Goal: Task Accomplishment & Management: Manage account settings

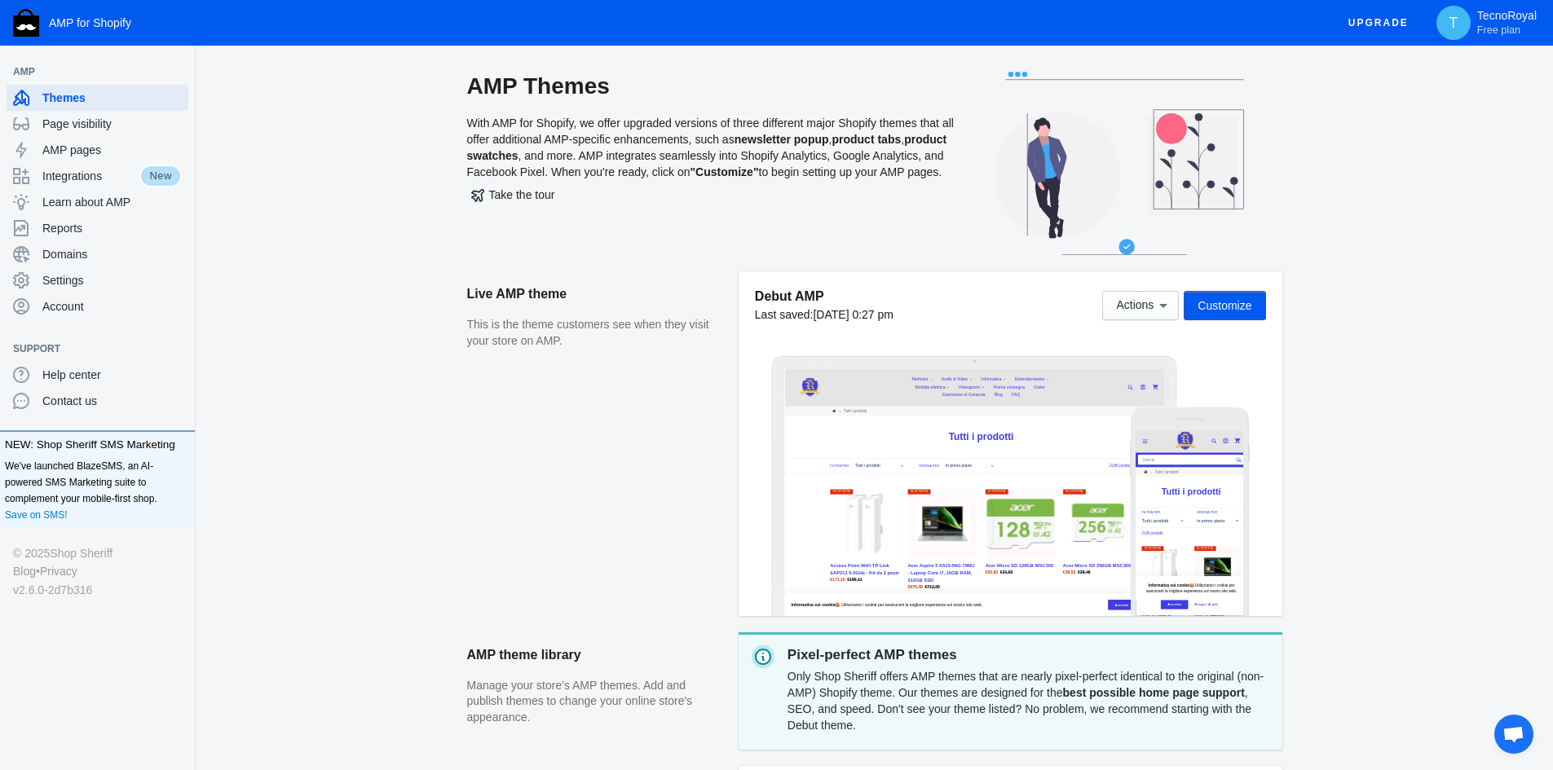
click at [1531, 732] on span "Aprire la chat" at bounding box center [1513, 734] width 39 height 39
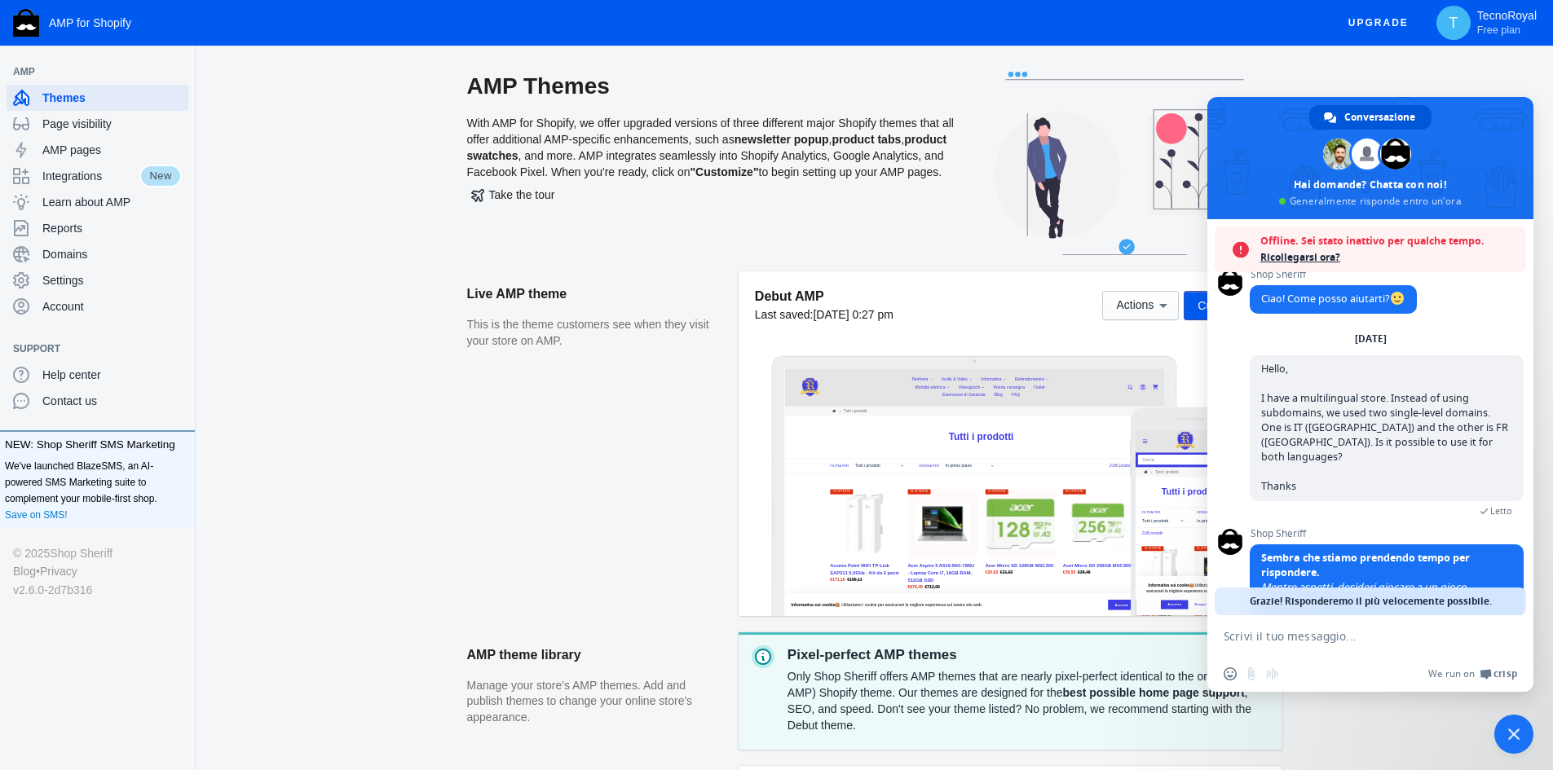
scroll to position [84, 0]
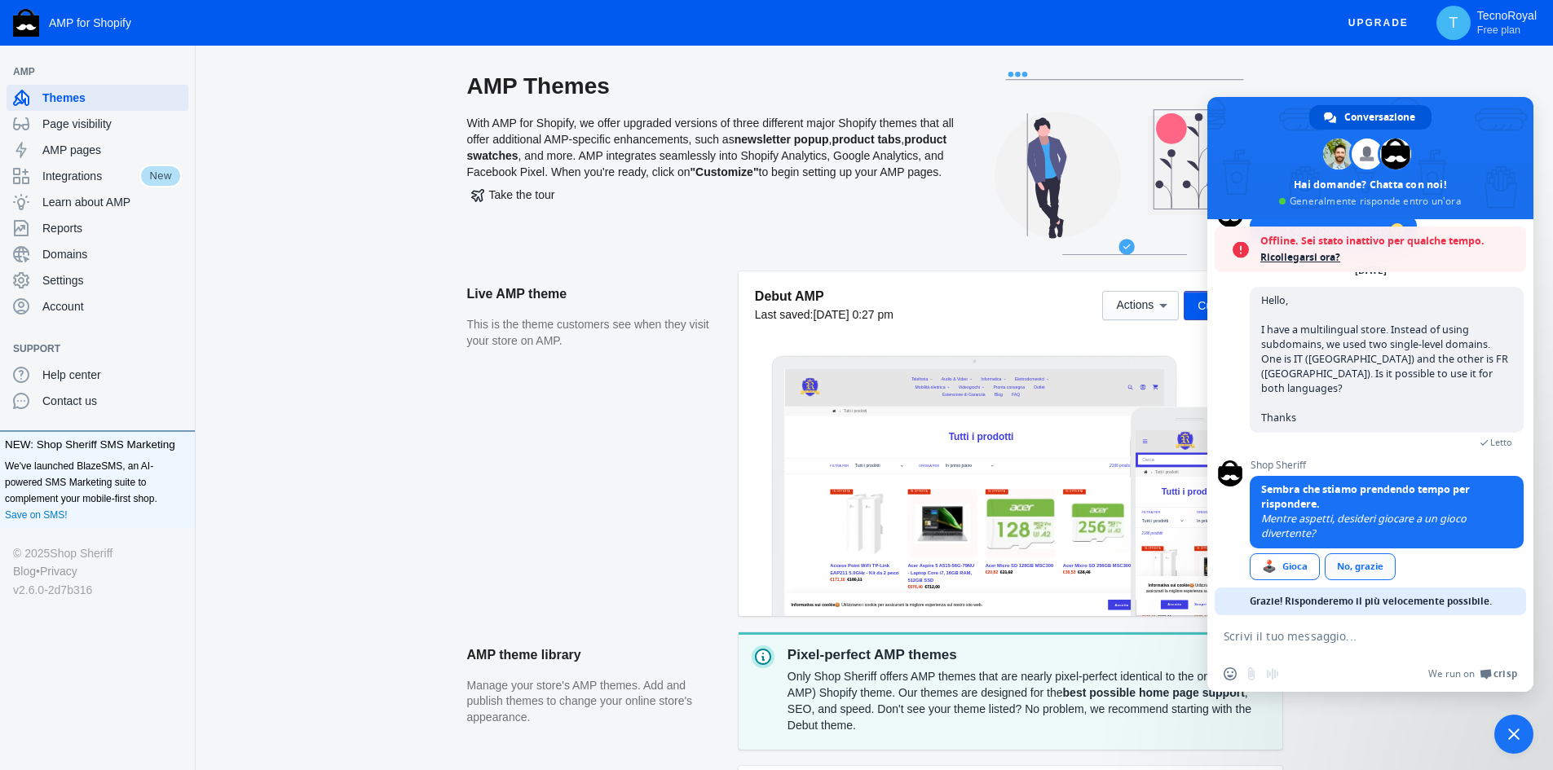
click at [1364, 556] on div "No, grazie" at bounding box center [1360, 567] width 71 height 27
click at [1367, 554] on div "No, grazie" at bounding box center [1360, 567] width 71 height 27
click at [1364, 554] on div "No, grazie" at bounding box center [1360, 567] width 71 height 27
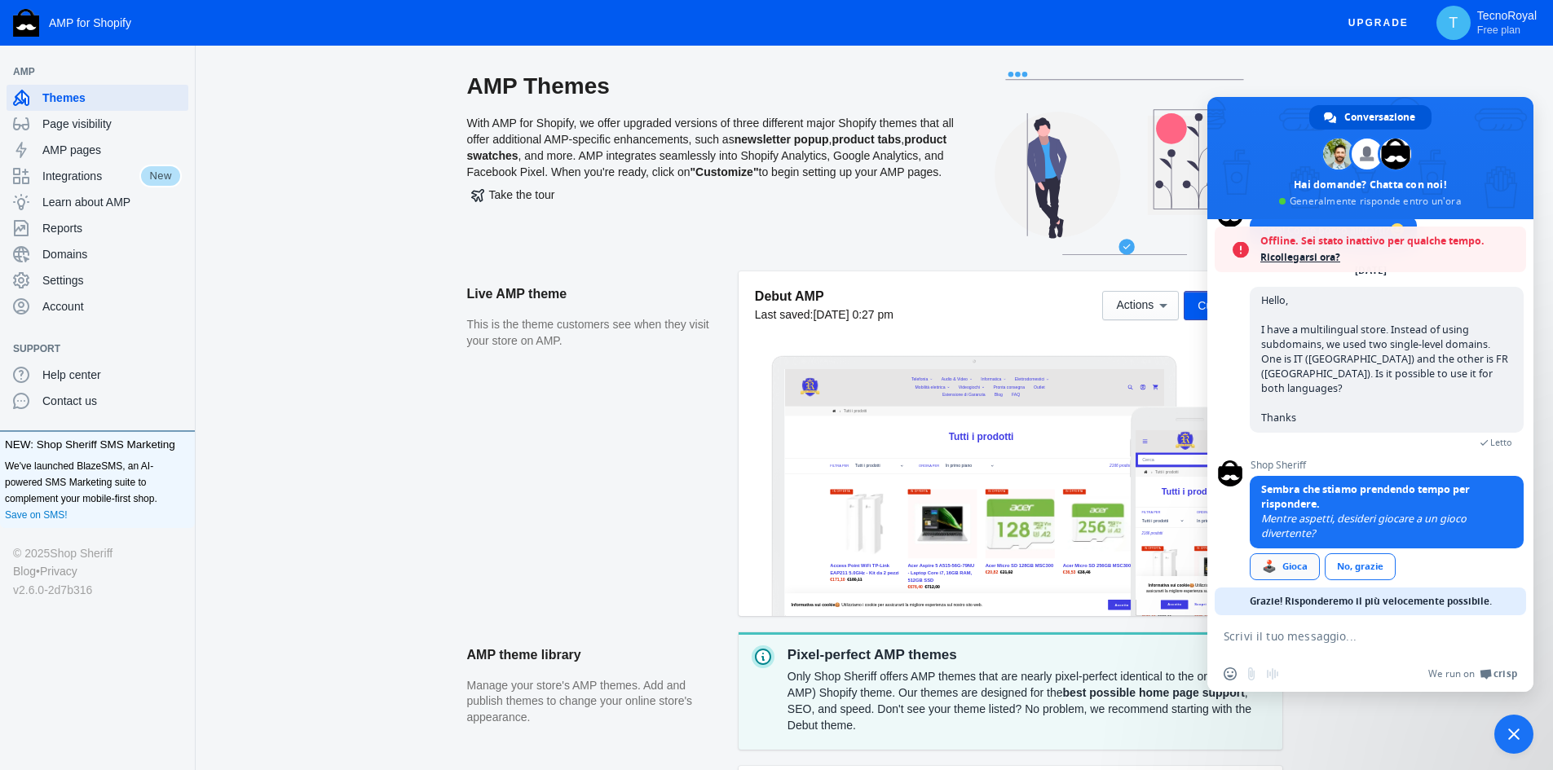
click at [1304, 554] on div "🕹️ Gioca" at bounding box center [1285, 567] width 70 height 27
click at [1378, 558] on div "No, grazie" at bounding box center [1360, 567] width 71 height 27
click at [1290, 251] on span "Ricollegarsi ora?" at bounding box center [1389, 257] width 258 height 16
click at [1366, 554] on div "No, grazie" at bounding box center [1360, 567] width 71 height 27
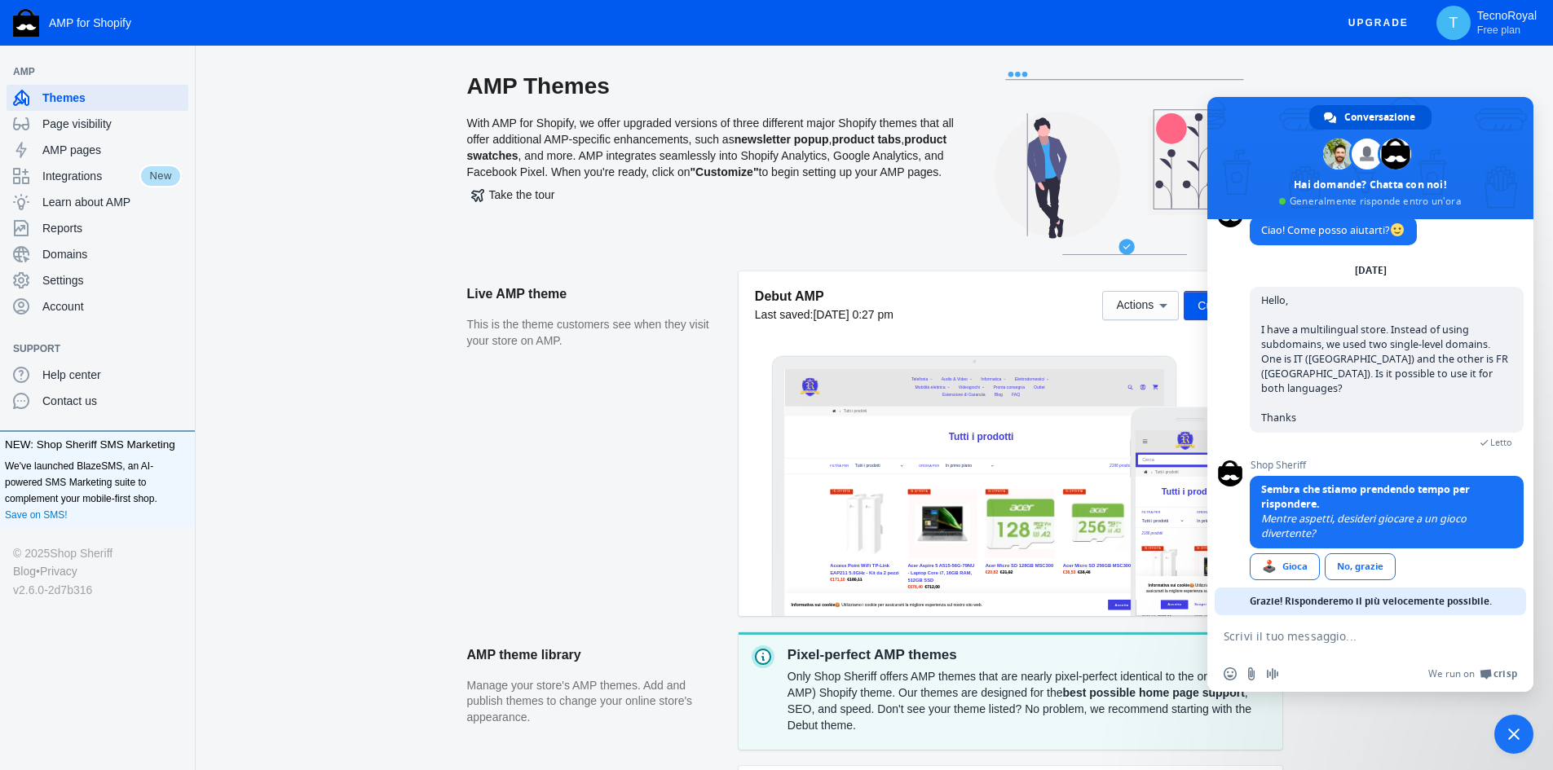
scroll to position [0, 0]
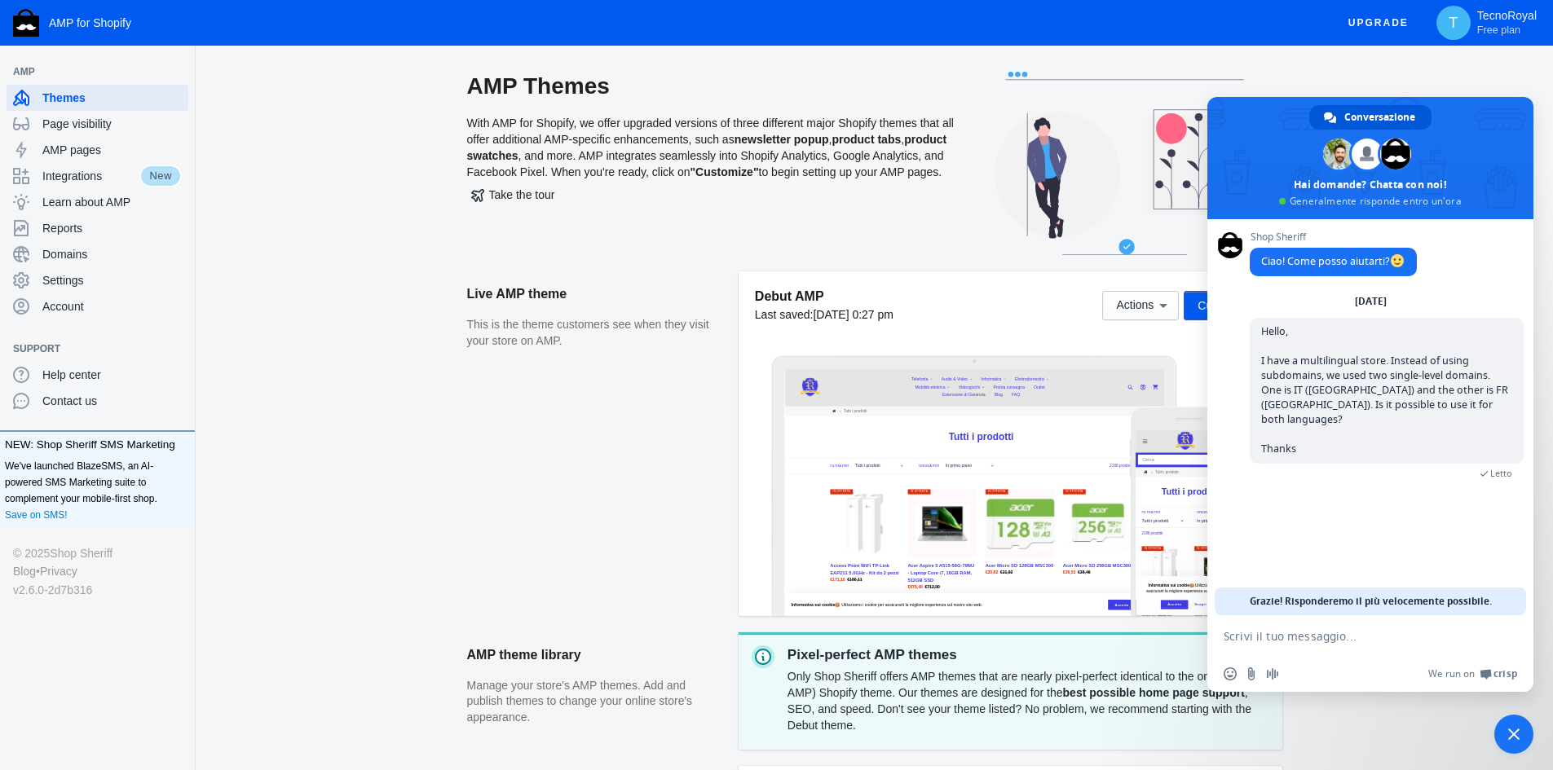
click at [1515, 718] on span "Chiudere la chat" at bounding box center [1513, 734] width 39 height 39
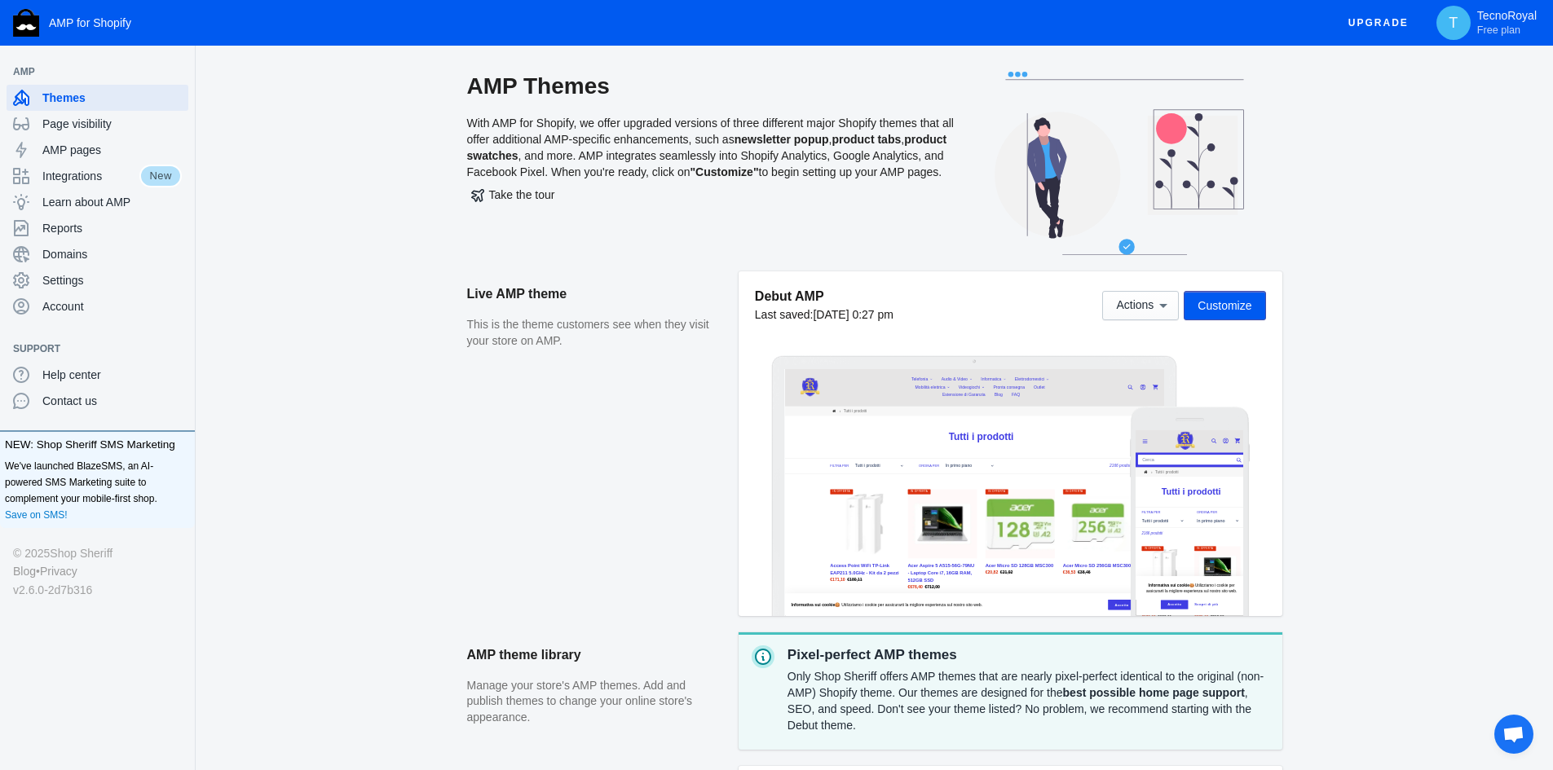
click at [1508, 723] on span "Aprire la chat" at bounding box center [1513, 734] width 39 height 39
